Goal: Task Accomplishment & Management: Complete application form

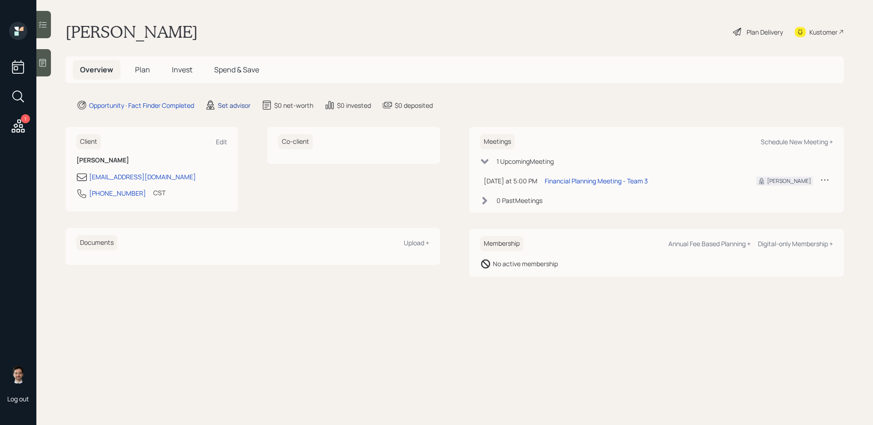
click at [226, 105] on div "Set advisor" at bounding box center [234, 106] width 33 height 10
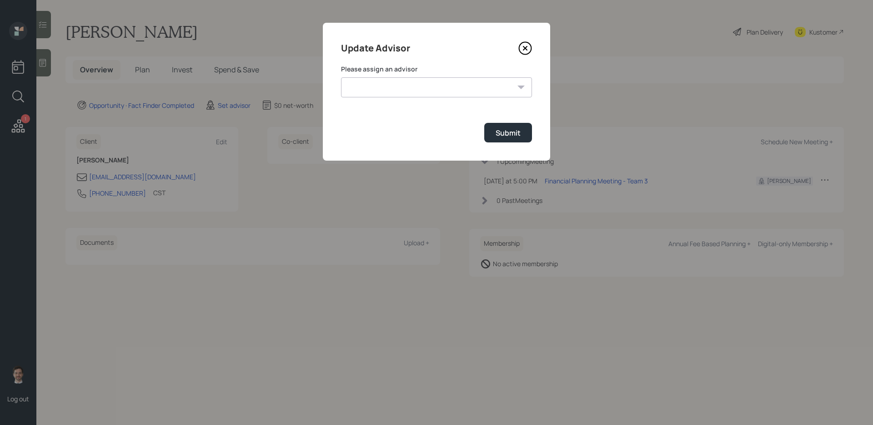
click at [398, 95] on select "[PERSON_NAME] [PERSON_NAME] End [PERSON_NAME] [PERSON_NAME] [PERSON_NAME] [PERS…" at bounding box center [436, 87] width 191 height 20
select select "ef6b64e1-8f62-4a74-b865-a7df4b35b836"
click at [341, 77] on select "[PERSON_NAME] [PERSON_NAME] End [PERSON_NAME] [PERSON_NAME] [PERSON_NAME] [PERS…" at bounding box center [436, 87] width 191 height 20
click at [521, 140] on button "Submit" at bounding box center [508, 133] width 48 height 20
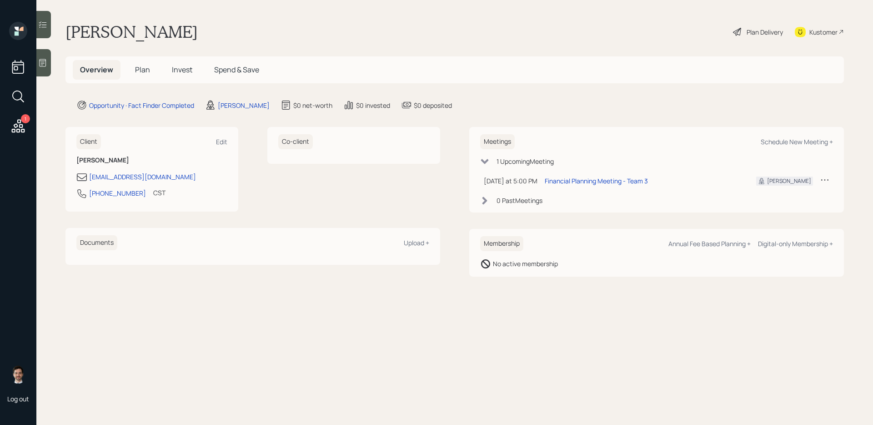
click at [146, 69] on span "Plan" at bounding box center [142, 70] width 15 height 10
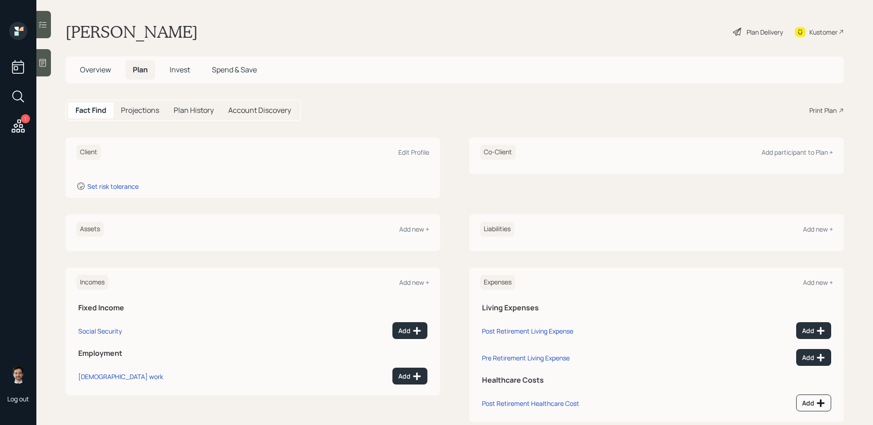
scroll to position [19, 0]
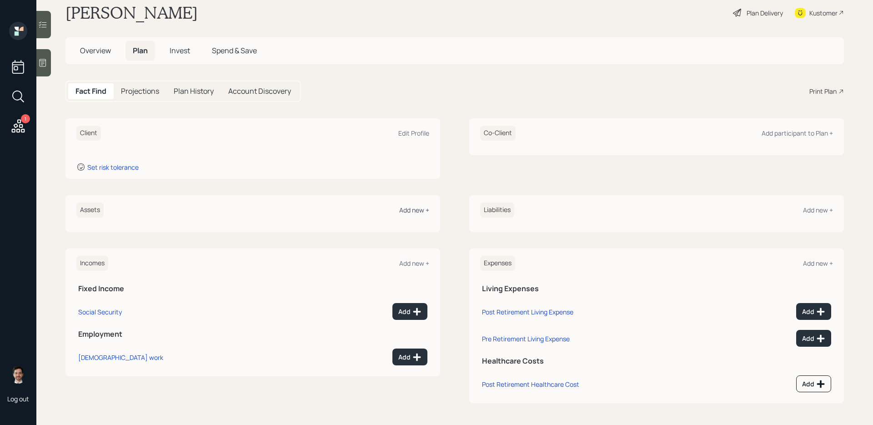
click at [418, 212] on div "Add new +" at bounding box center [414, 210] width 30 height 9
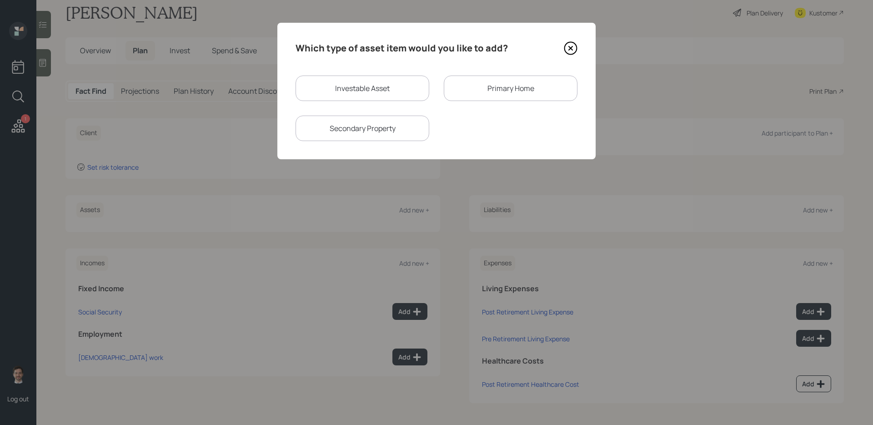
click at [407, 91] on div "Investable Asset" at bounding box center [363, 88] width 134 height 25
select select "taxable"
select select "balanced"
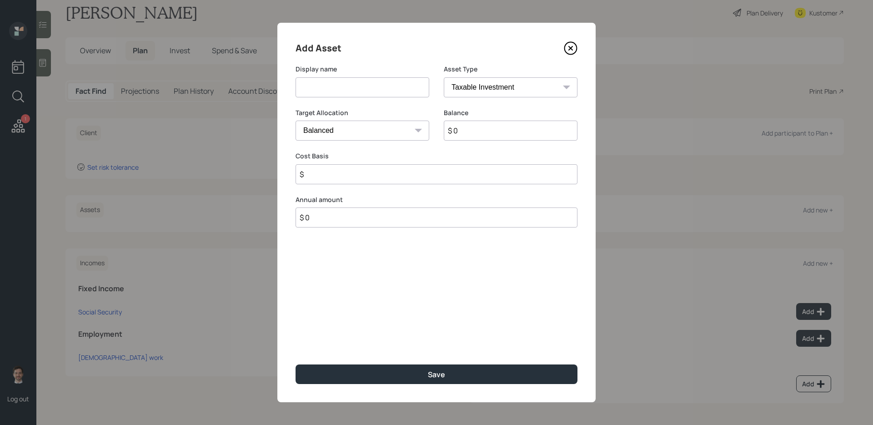
click at [377, 88] on input at bounding box center [363, 87] width 134 height 20
type input "DROP"
select select "ira"
type input "$"
type input "$ 150,000"
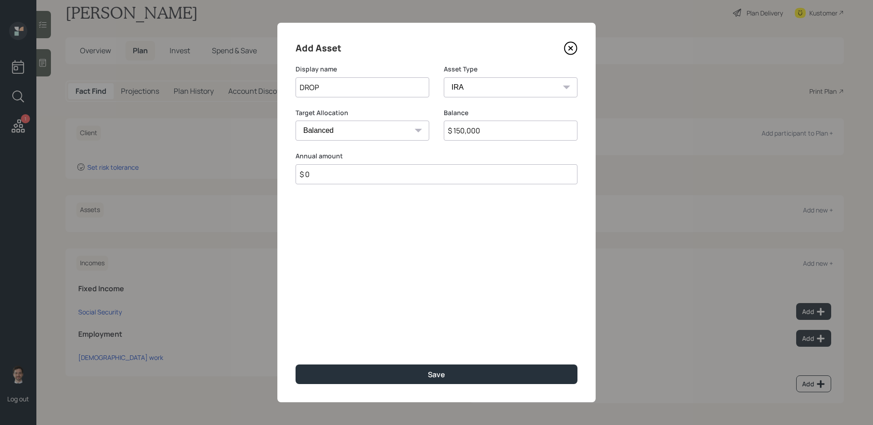
type input "$ 0"
click at [296, 338] on button "Save" at bounding box center [437, 374] width 282 height 20
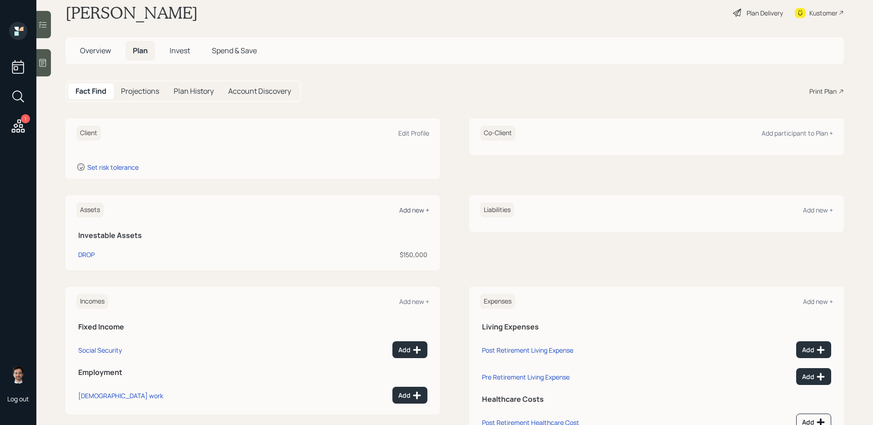
click at [414, 208] on div "Add new +" at bounding box center [414, 210] width 30 height 9
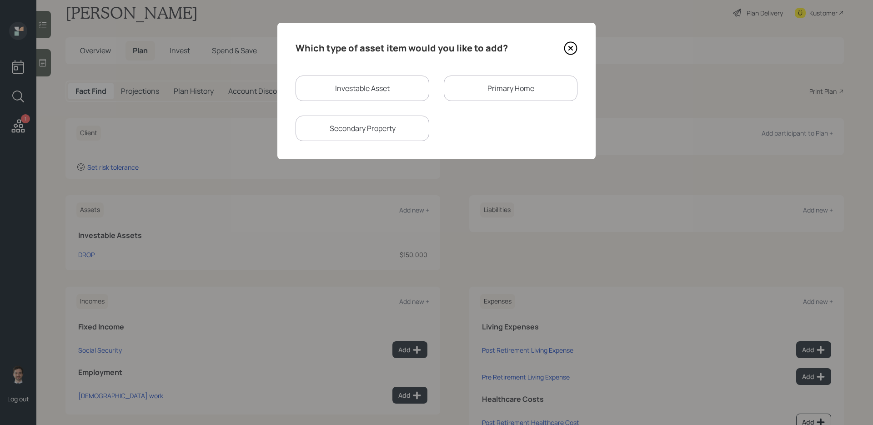
click at [395, 81] on div "Investable Asset" at bounding box center [363, 88] width 134 height 25
select select "taxable"
select select "balanced"
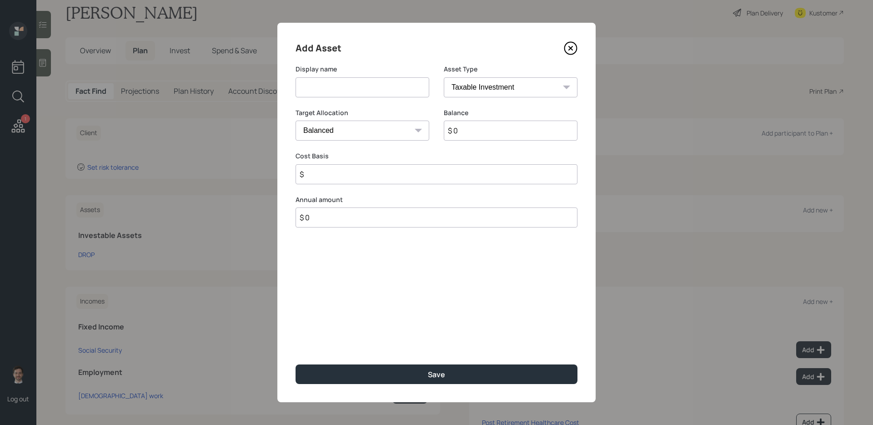
click at [390, 81] on input at bounding box center [363, 87] width 134 height 20
type input "Savings"
type input "$ 100,000"
click at [296, 338] on button "Save" at bounding box center [437, 374] width 282 height 20
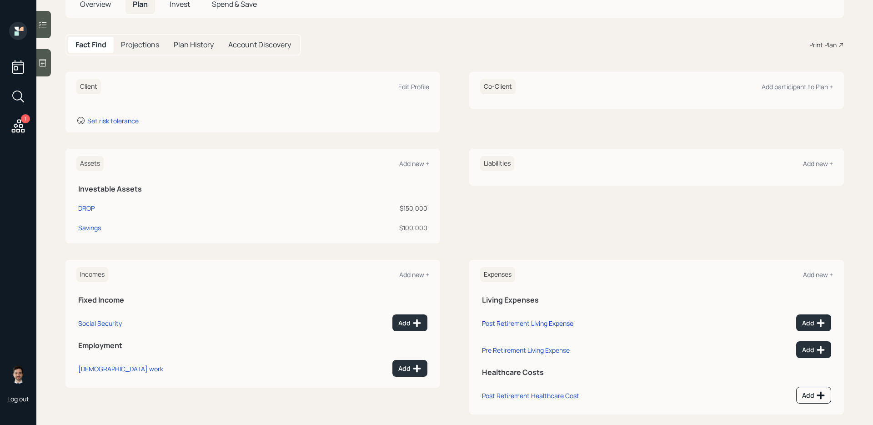
scroll to position [68, 0]
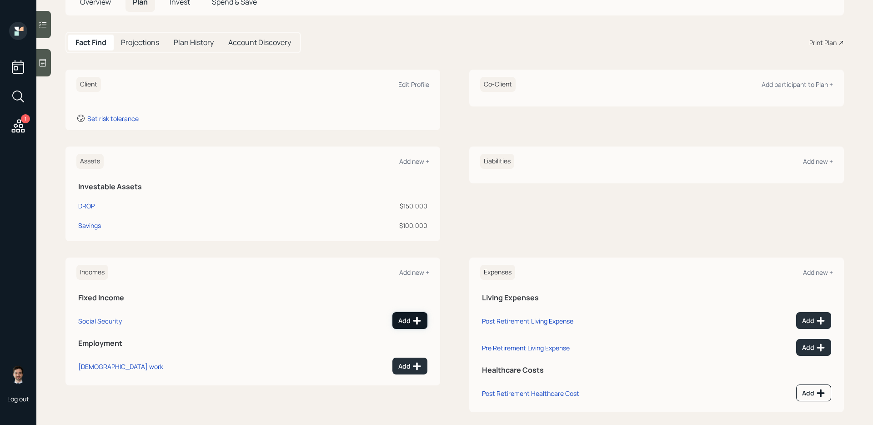
click at [409, 326] on button "Add" at bounding box center [410, 320] width 35 height 17
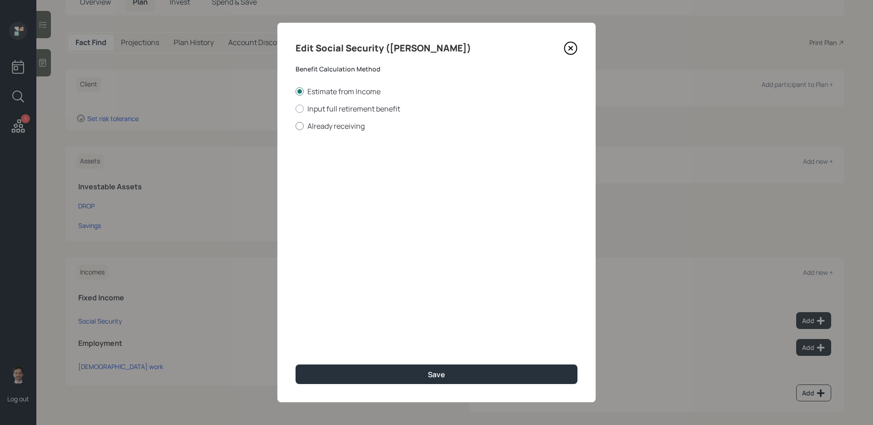
click at [326, 127] on label "Already receiving" at bounding box center [437, 126] width 282 height 10
click at [296, 126] on input "Already receiving" at bounding box center [295, 126] width 0 height 0
radio input "true"
click at [352, 170] on input "$" at bounding box center [437, 164] width 282 height 20
type input "$ 1,900"
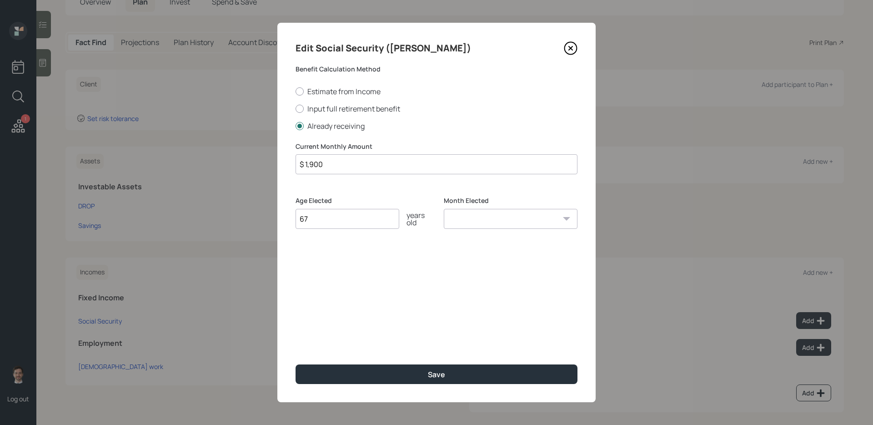
type input "67"
click at [296, 338] on button "Save" at bounding box center [437, 374] width 282 height 20
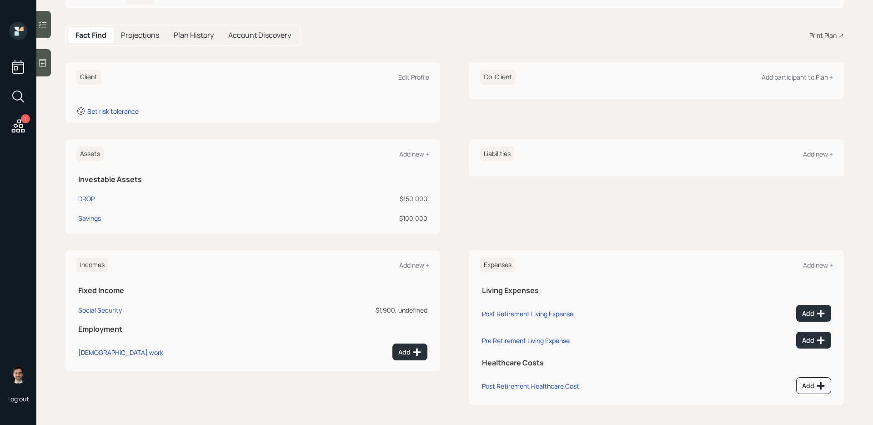
scroll to position [77, 0]
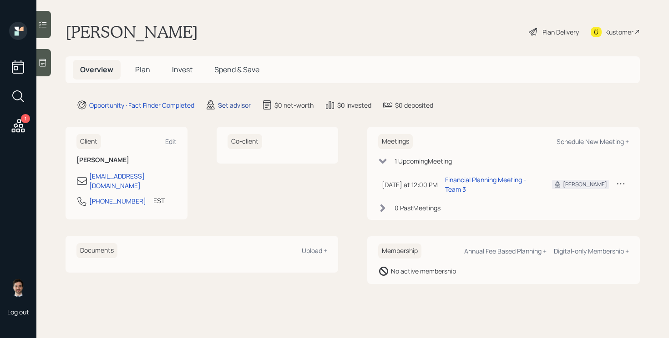
click at [242, 109] on div "Set advisor" at bounding box center [234, 106] width 33 height 10
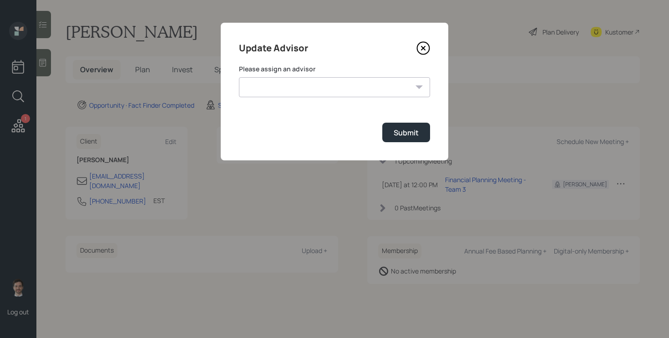
click at [303, 77] on select "[PERSON_NAME] [PERSON_NAME] End [PERSON_NAME] [PERSON_NAME] [PERSON_NAME] [PERS…" at bounding box center [334, 87] width 191 height 20
